Goal: Task Accomplishment & Management: Manage account settings

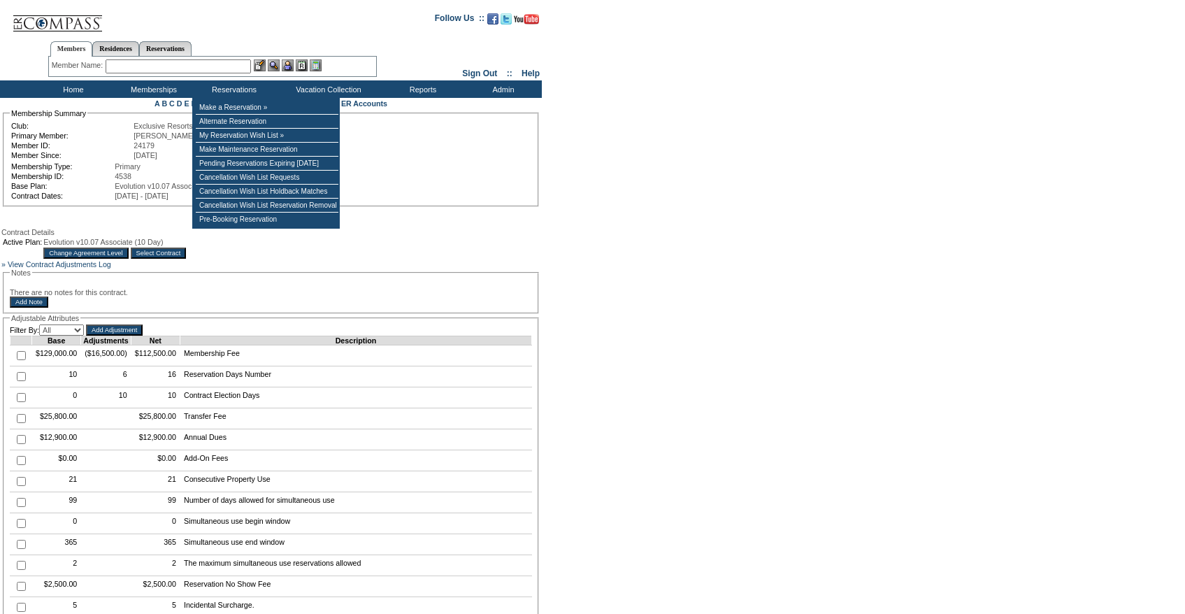
click at [194, 64] on input "text" at bounding box center [178, 66] width 145 height 14
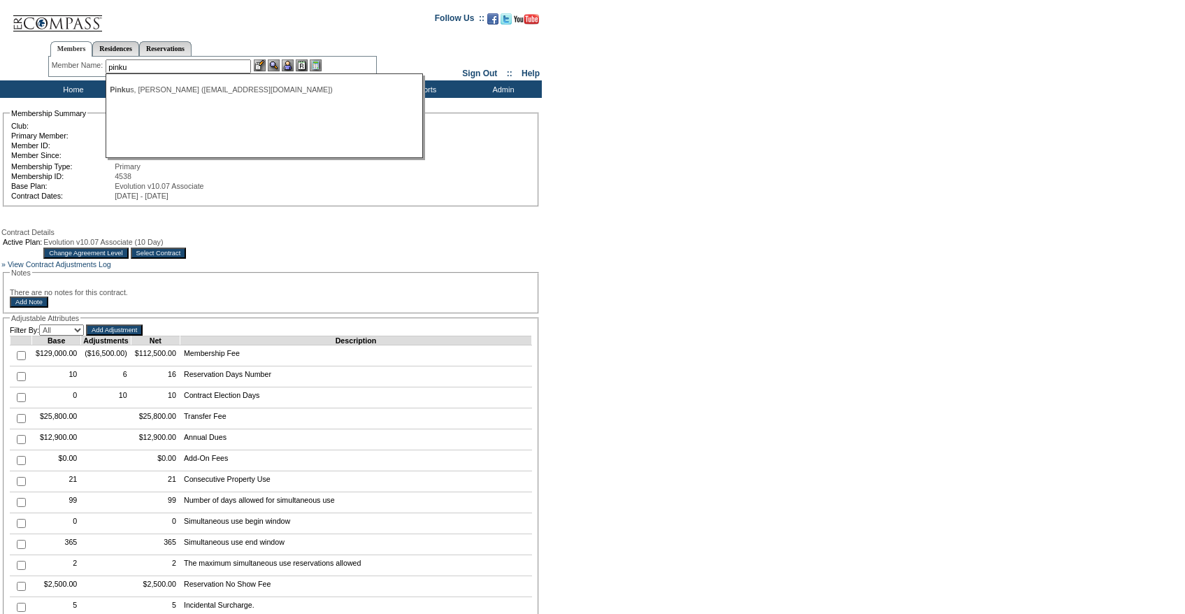
type input "[PERSON_NAME] ([EMAIL_ADDRESS][DOMAIN_NAME])"
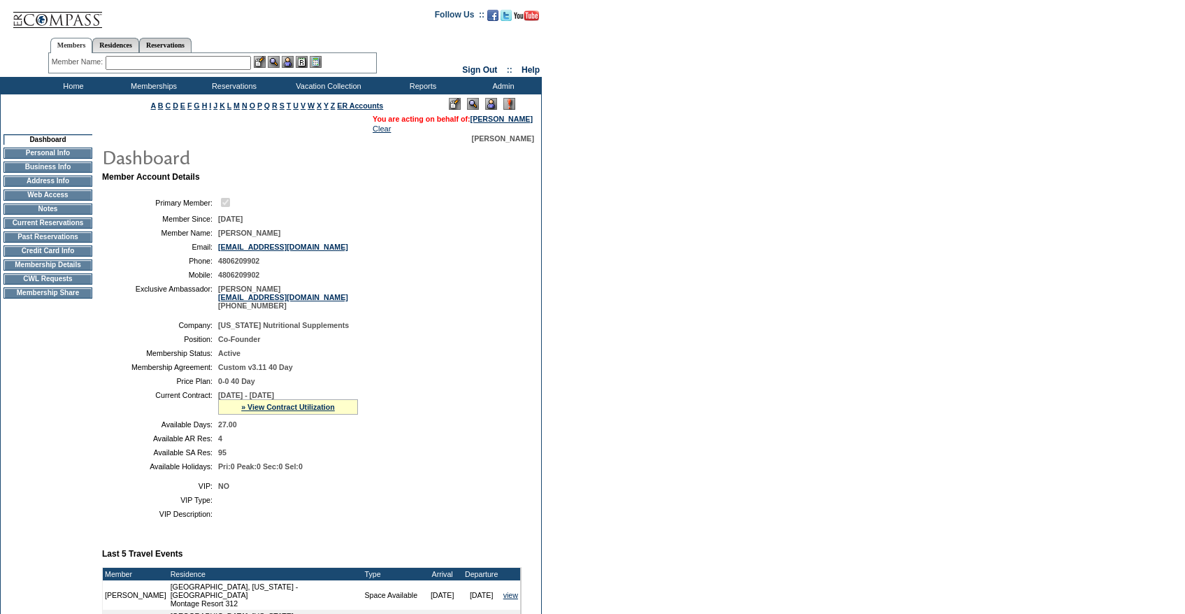
click at [273, 64] on img at bounding box center [274, 62] width 12 height 12
click at [263, 63] on img at bounding box center [260, 62] width 12 height 12
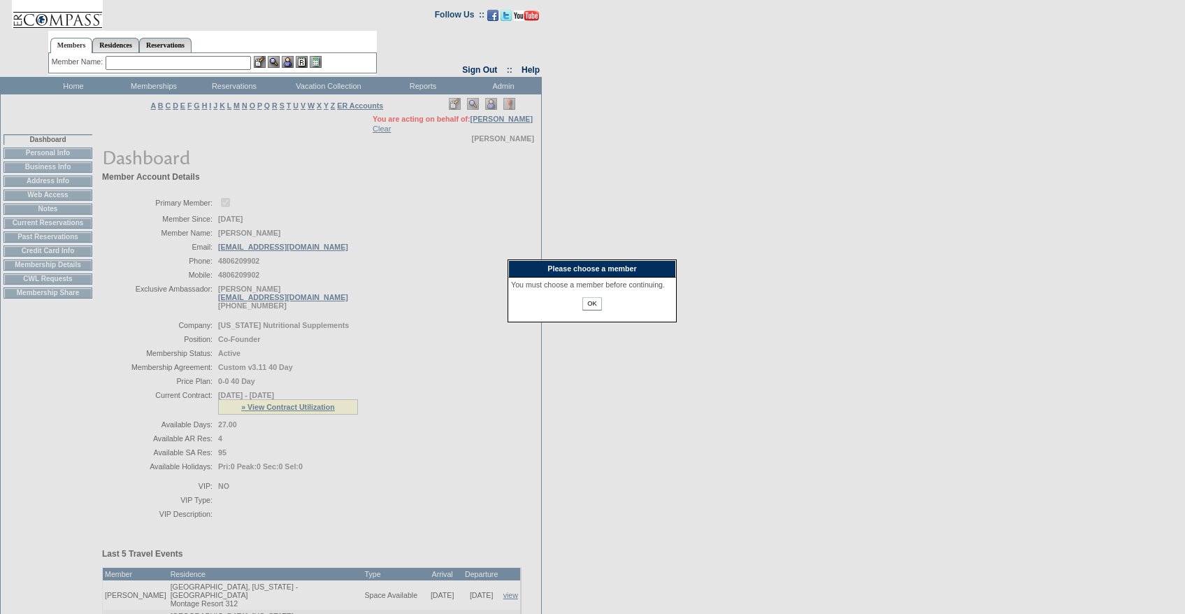
click at [598, 310] on input "OK" at bounding box center [591, 303] width 19 height 13
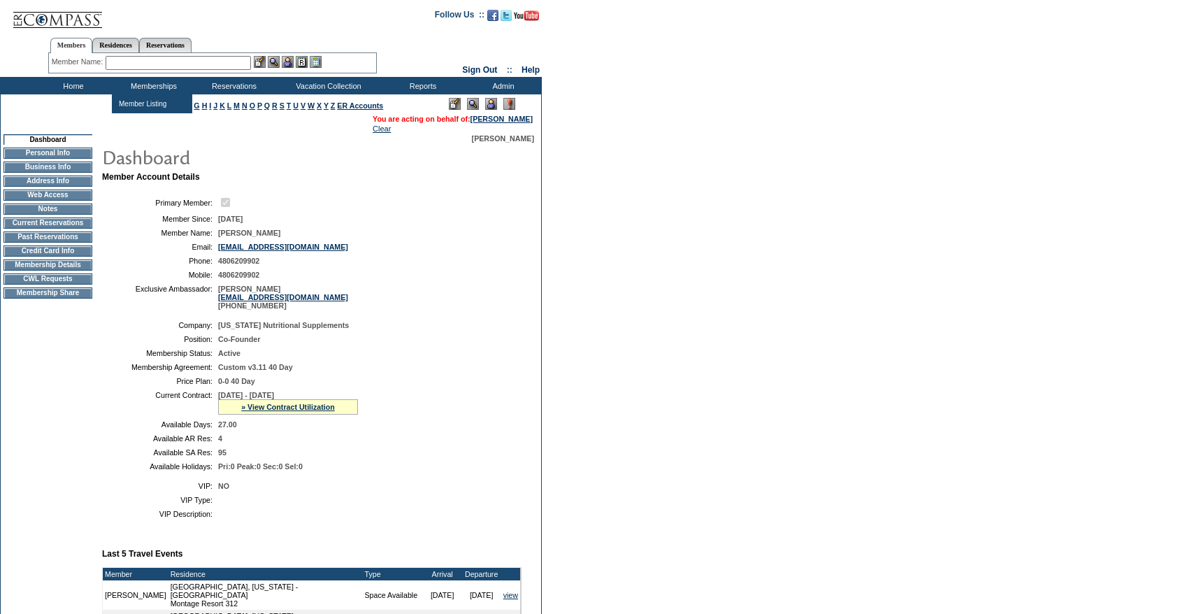
click at [142, 66] on input "text" at bounding box center [178, 63] width 145 height 14
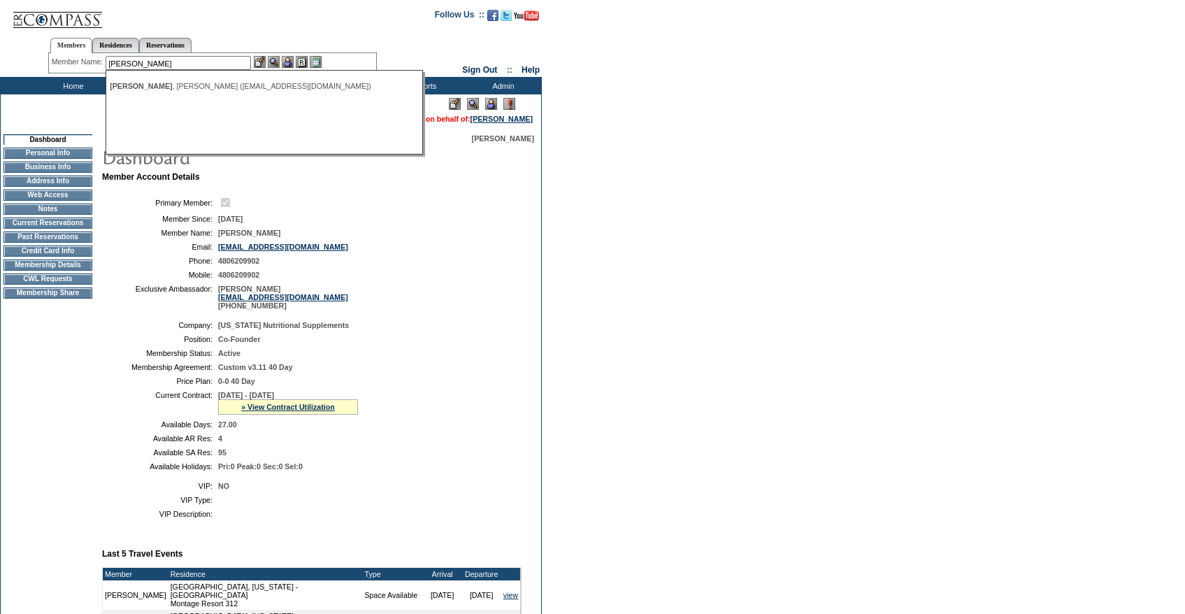
click at [154, 80] on ul "[PERSON_NAME] ([EMAIL_ADDRESS][DOMAIN_NAME])" at bounding box center [263, 85] width 315 height 15
click at [160, 87] on div "Pinkus , Jonathan (vitamindr@gmail.com)" at bounding box center [264, 86] width 308 height 8
type input "Pinkus, Jonathan (vitamindr@gmail.com)"
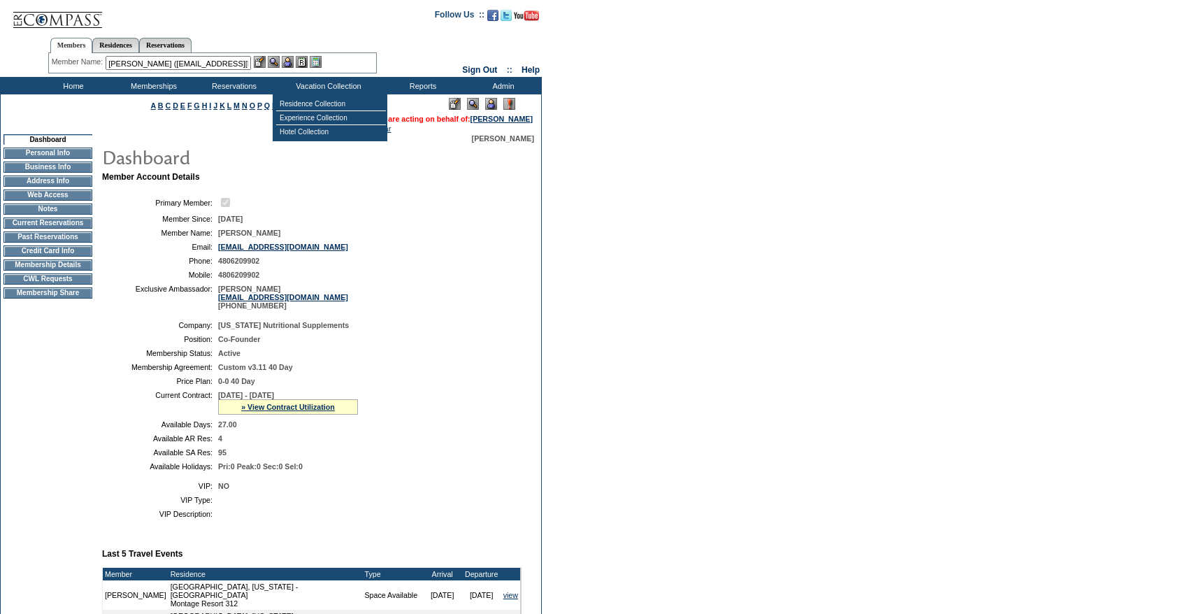
click at [287, 64] on img at bounding box center [288, 62] width 12 height 12
click at [266, 64] on img at bounding box center [260, 62] width 12 height 12
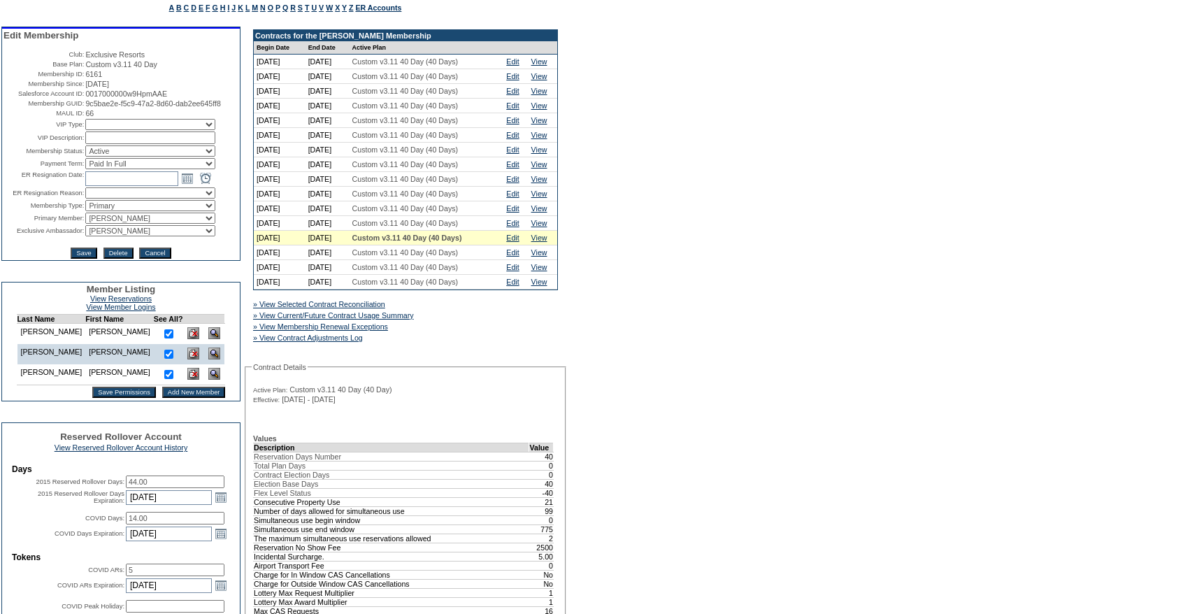
scroll to position [110, 0]
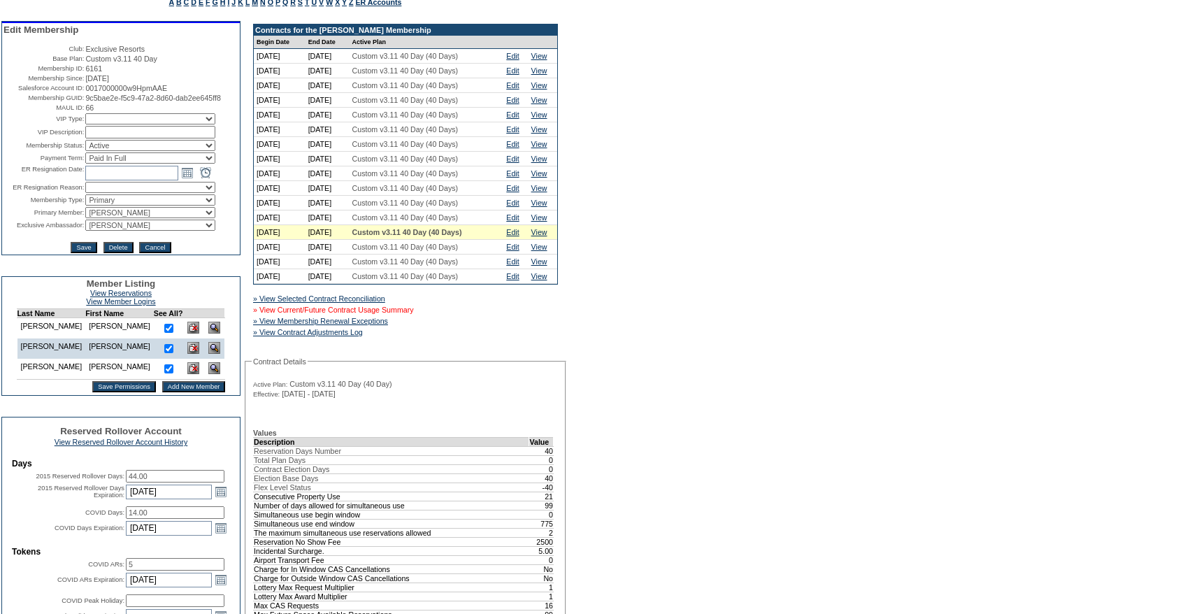
click at [410, 314] on link "» View Current/Future Contract Usage Summary" at bounding box center [333, 309] width 161 height 8
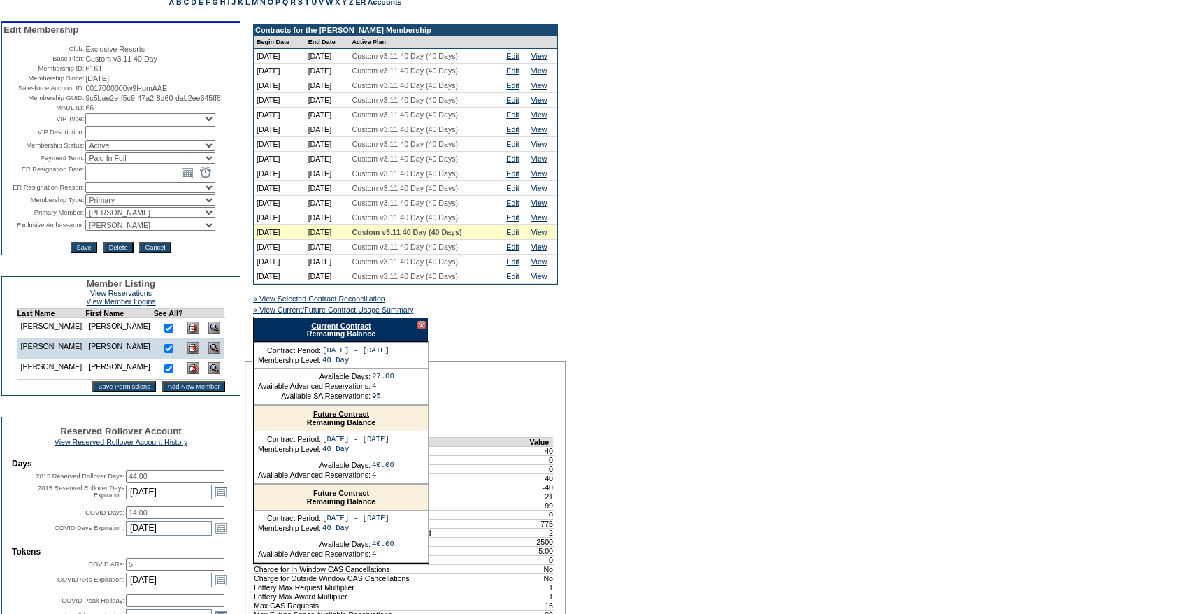
click at [361, 341] on div "Current Contract Remaining Balance" at bounding box center [341, 329] width 175 height 24
click at [359, 330] on link "Current Contract" at bounding box center [340, 326] width 59 height 8
click at [519, 222] on link "Edit" at bounding box center [512, 217] width 13 height 8
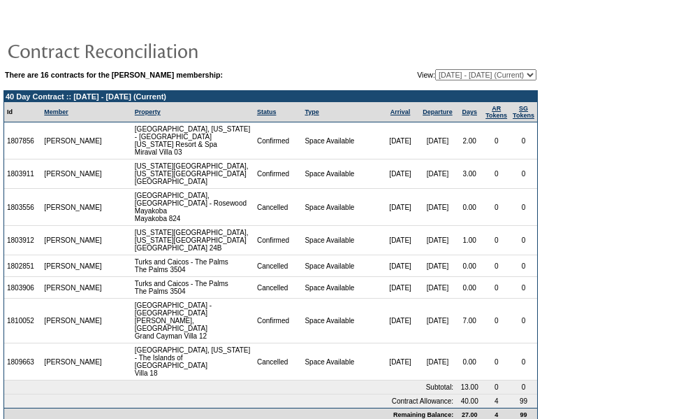
click at [443, 73] on select "08/26/13 - 08/31/14 09/01/14 - 08/31/15 09/01/15 - 08/31/16 09/01/16 - 08/31/17…" at bounding box center [485, 74] width 101 height 11
click at [435, 70] on select "08/26/13 - 08/31/14 09/01/14 - 08/31/15 09/01/15 - 08/31/16 09/01/16 - 08/31/17…" at bounding box center [485, 74] width 101 height 11
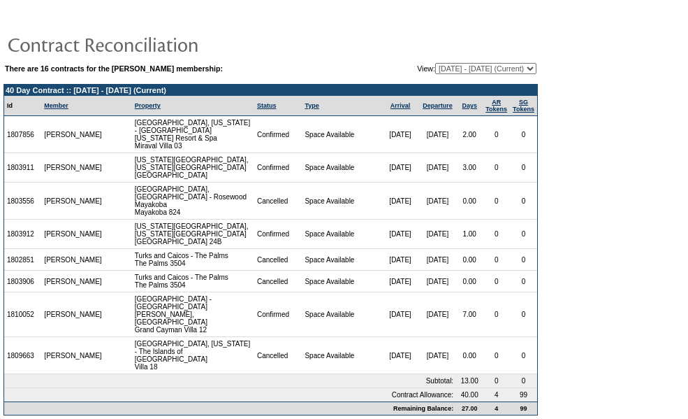
click at [438, 69] on select "08/26/13 - 08/31/14 09/01/14 - 08/31/15 09/01/15 - 08/31/16 09/01/16 - 08/31/17…" at bounding box center [485, 68] width 101 height 11
select select "121182"
click at [435, 64] on select "08/26/13 - 08/31/14 09/01/14 - 08/31/15 09/01/15 - 08/31/16 09/01/16 - 08/31/17…" at bounding box center [485, 68] width 101 height 11
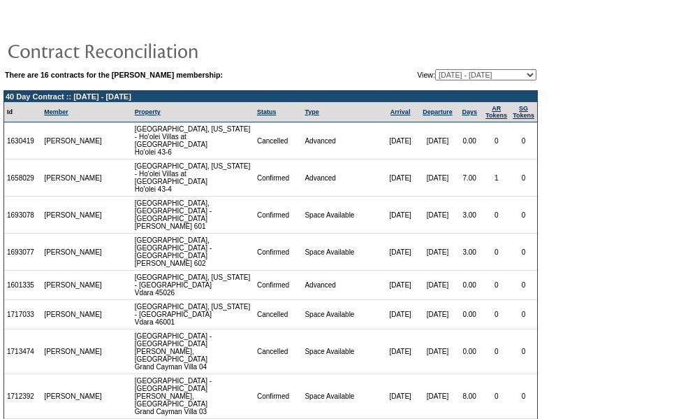
scroll to position [226, 0]
